Goal: Communication & Community: Connect with others

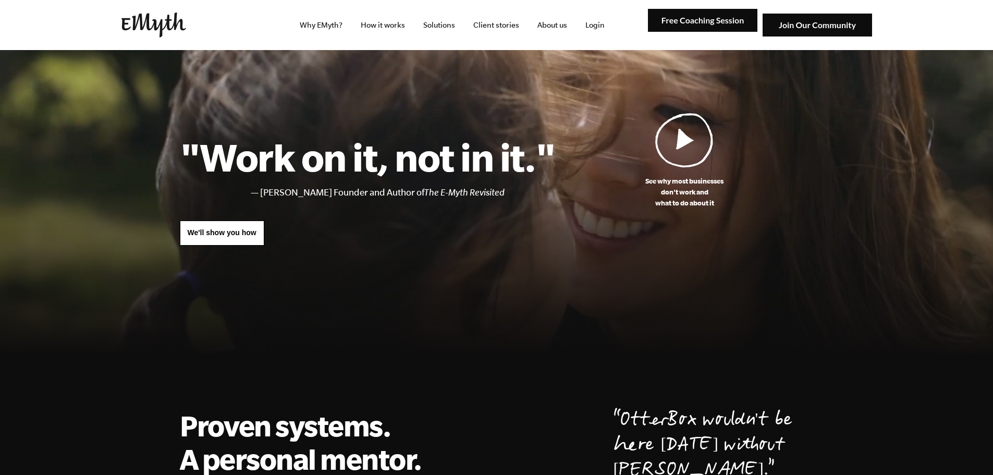
click at [794, 22] on img at bounding box center [817, 25] width 109 height 23
click at [597, 26] on link "Login" at bounding box center [595, 25] width 36 height 50
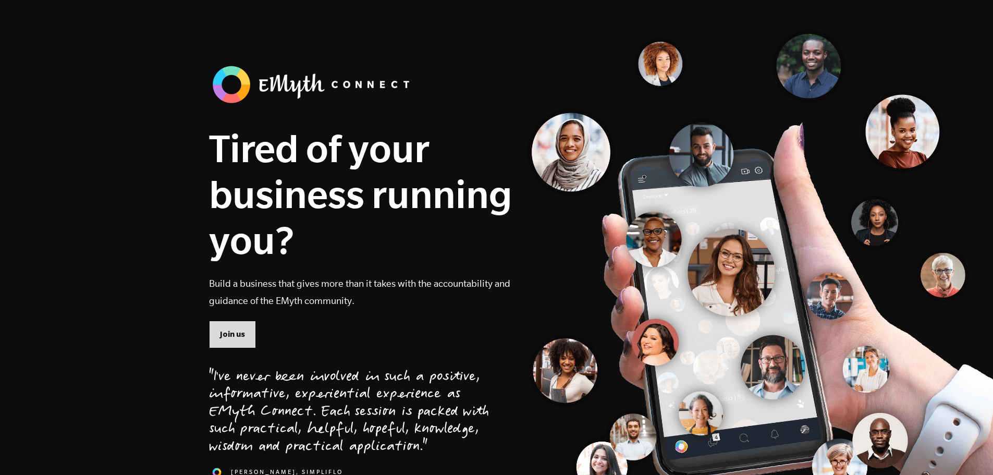
click at [238, 330] on span "Join us" at bounding box center [232, 333] width 25 height 11
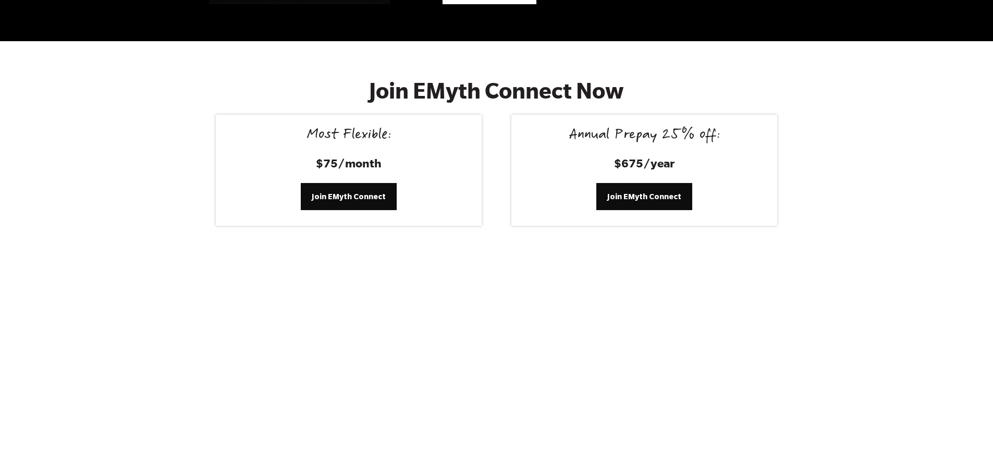
scroll to position [4298, 0]
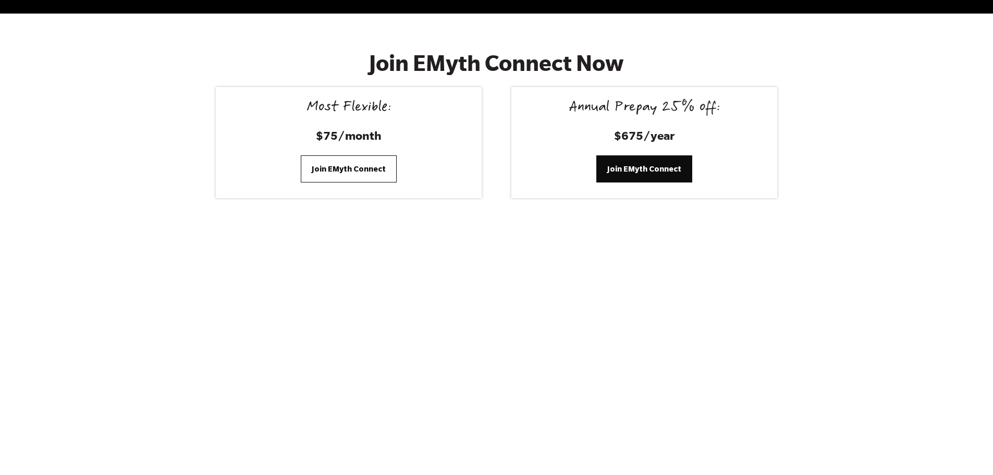
click at [355, 163] on span "Join EMyth Connect" at bounding box center [349, 168] width 74 height 11
